Goal: Complete application form

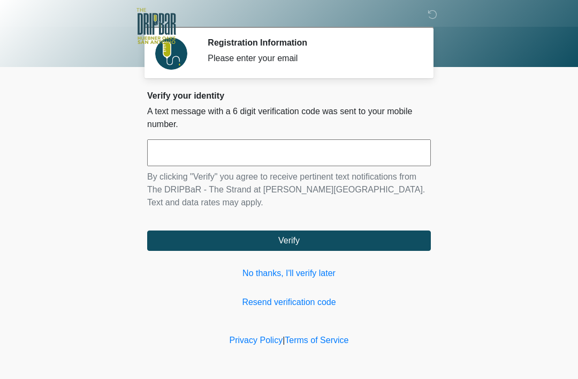
click at [157, 156] on input "text" at bounding box center [289, 152] width 284 height 27
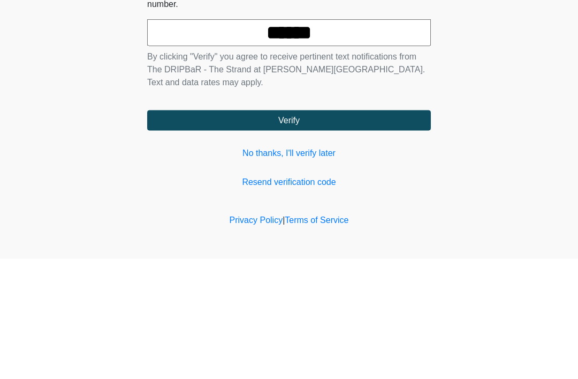
type input "******"
click at [203, 230] on button "Verify" at bounding box center [289, 240] width 284 height 20
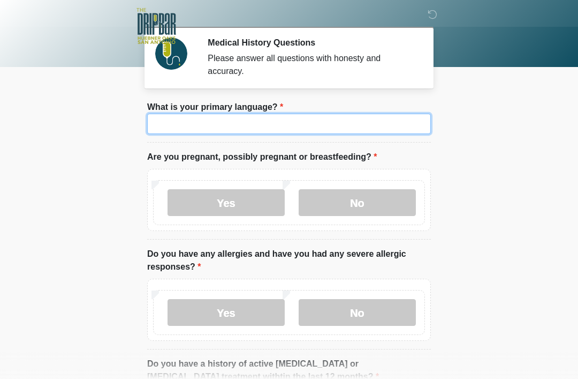
click at [393, 122] on input "What is your primary language?" at bounding box center [289, 124] width 284 height 20
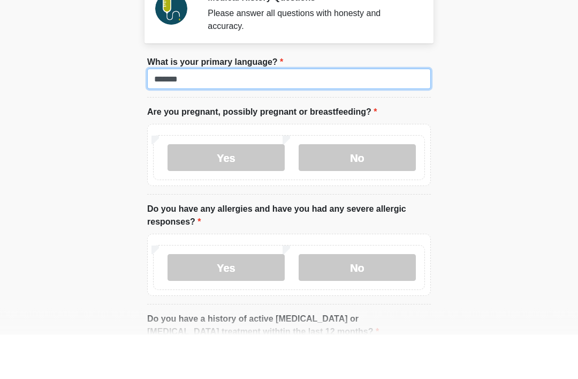
type input "*******"
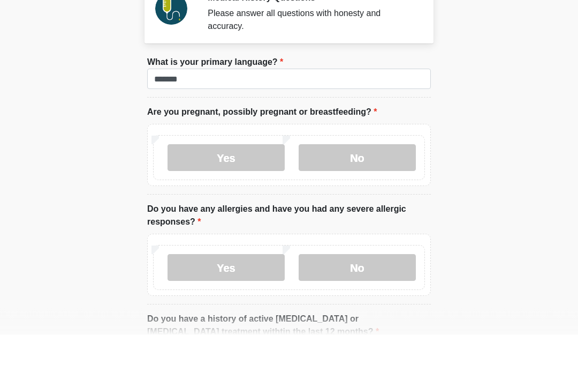
click at [375, 189] on label "No" at bounding box center [357, 202] width 117 height 27
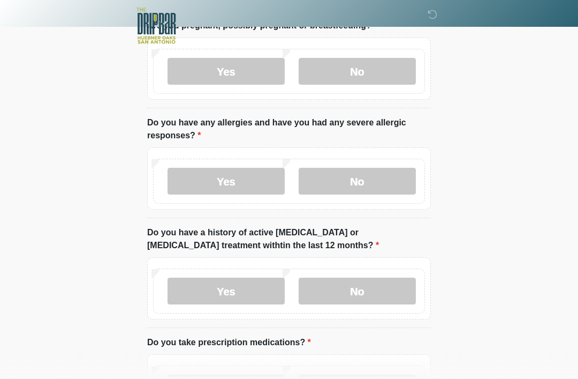
scroll to position [132, 0]
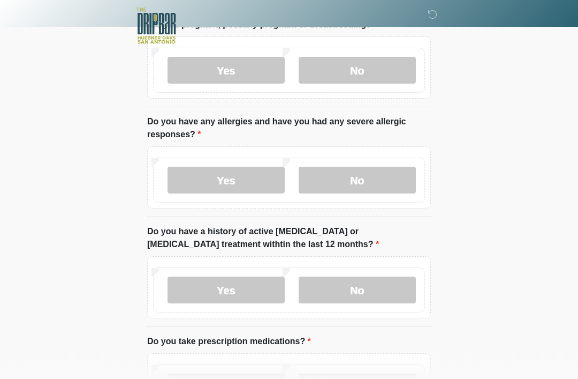
click at [188, 181] on label "Yes" at bounding box center [226, 180] width 117 height 27
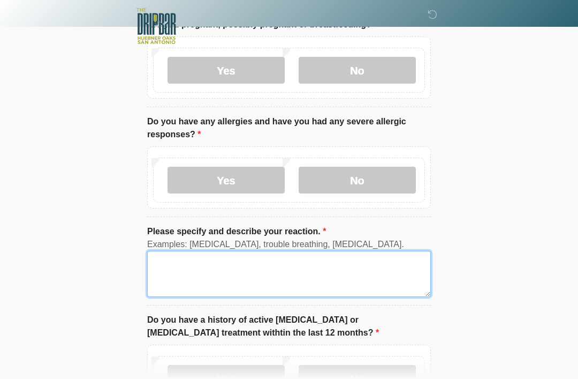
click at [160, 274] on textarea "Please specify and describe your reaction." at bounding box center [289, 274] width 284 height 46
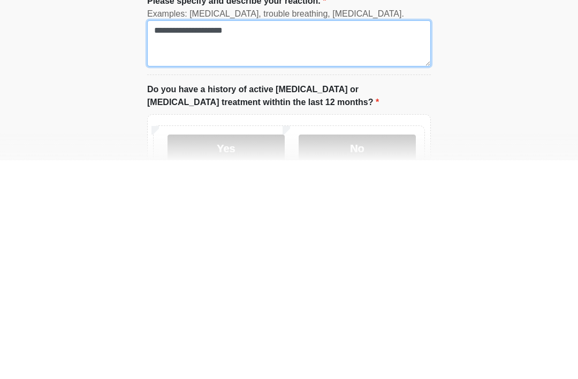
type textarea "**********"
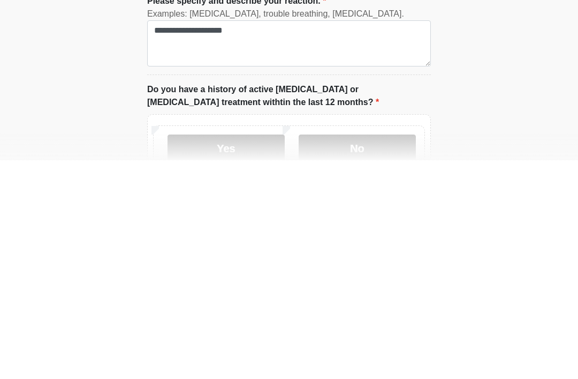
click at [393, 353] on label "No" at bounding box center [357, 366] width 117 height 27
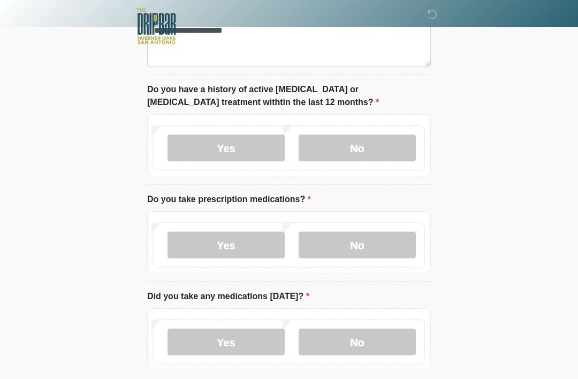
click at [255, 253] on label "Yes" at bounding box center [226, 244] width 117 height 27
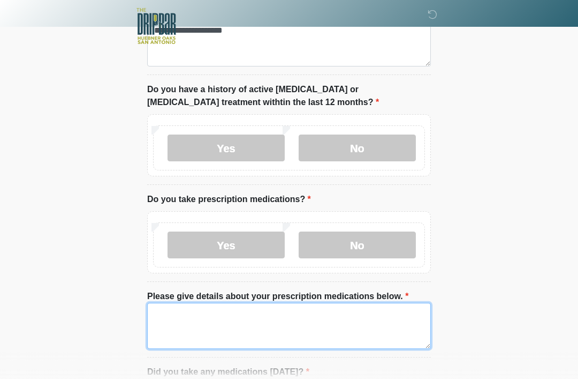
click at [320, 313] on textarea "Please give details about your prescription medications below." at bounding box center [289, 326] width 284 height 46
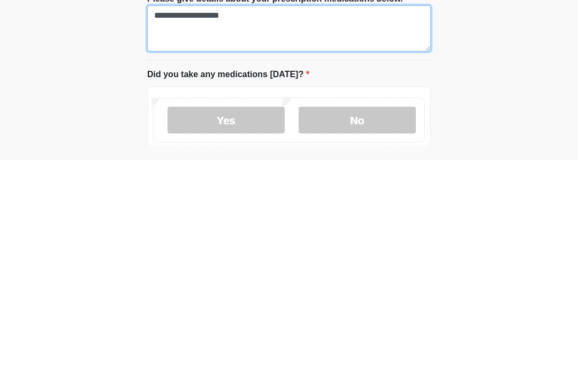
type textarea "**********"
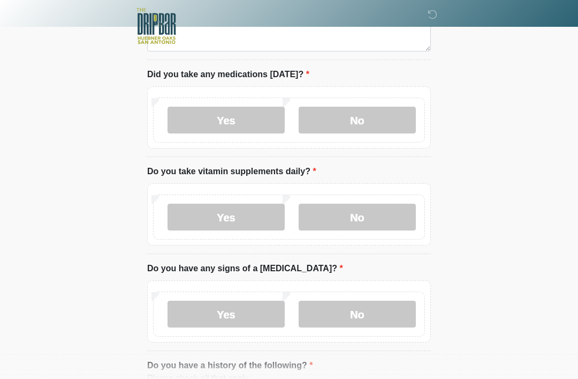
click at [376, 117] on label "No" at bounding box center [357, 120] width 117 height 27
click at [383, 217] on label "No" at bounding box center [357, 216] width 117 height 27
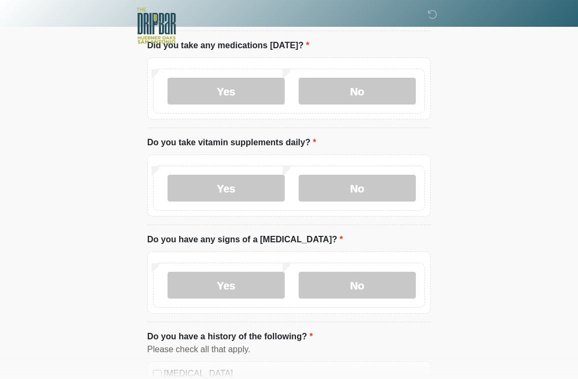
click at [391, 288] on label "No" at bounding box center [357, 285] width 117 height 27
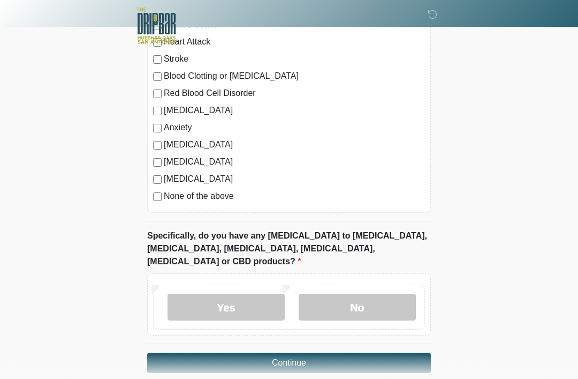
scroll to position [1056, 0]
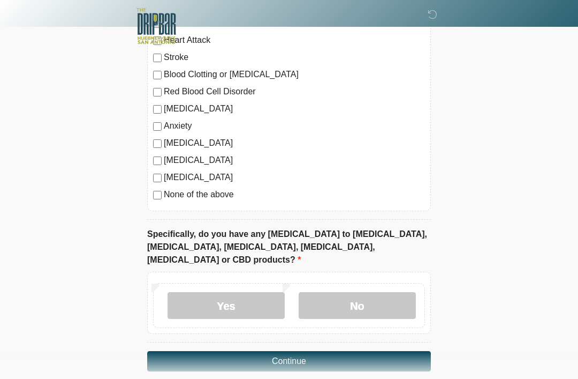
click at [389, 300] on label "No" at bounding box center [357, 305] width 117 height 27
click at [168, 351] on button "Continue" at bounding box center [289, 361] width 284 height 20
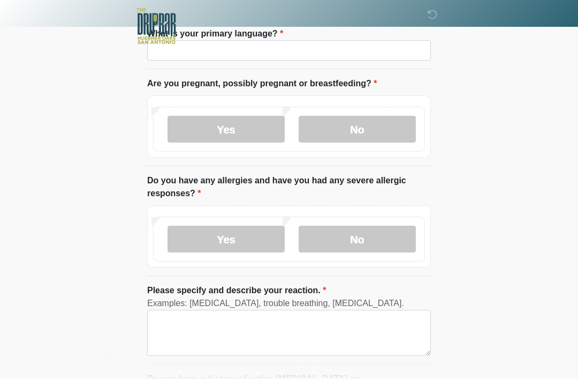
scroll to position [0, 0]
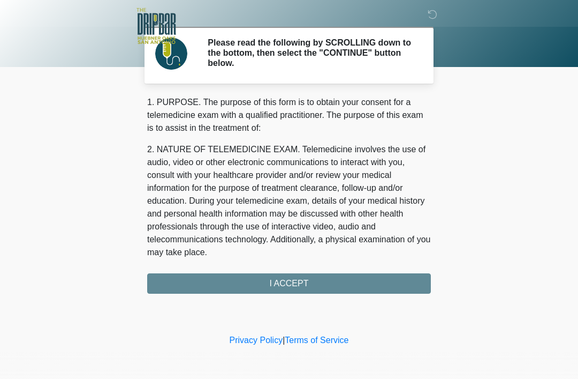
click at [391, 284] on div "1. PURPOSE. The purpose of this form is to obtain your consent for a telemedici…" at bounding box center [289, 195] width 284 height 198
click at [165, 280] on div "1. PURPOSE. The purpose of this form is to obtain your consent for a telemedici…" at bounding box center [289, 195] width 284 height 198
click at [261, 280] on div "1. PURPOSE. The purpose of this form is to obtain your consent for a telemedici…" at bounding box center [289, 195] width 284 height 198
click at [239, 281] on div "1. PURPOSE. The purpose of this form is to obtain your consent for a telemedici…" at bounding box center [289, 195] width 284 height 198
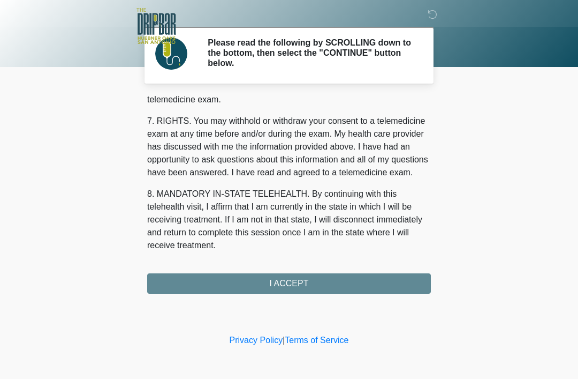
click at [216, 281] on button "I ACCEPT" at bounding box center [289, 283] width 284 height 20
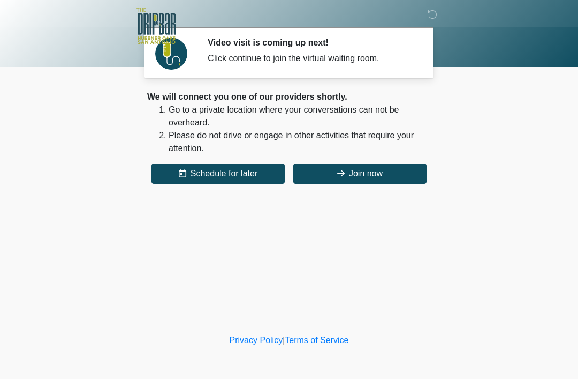
click at [417, 171] on button "Join now" at bounding box center [359, 173] width 133 height 20
